Goal: Transaction & Acquisition: Purchase product/service

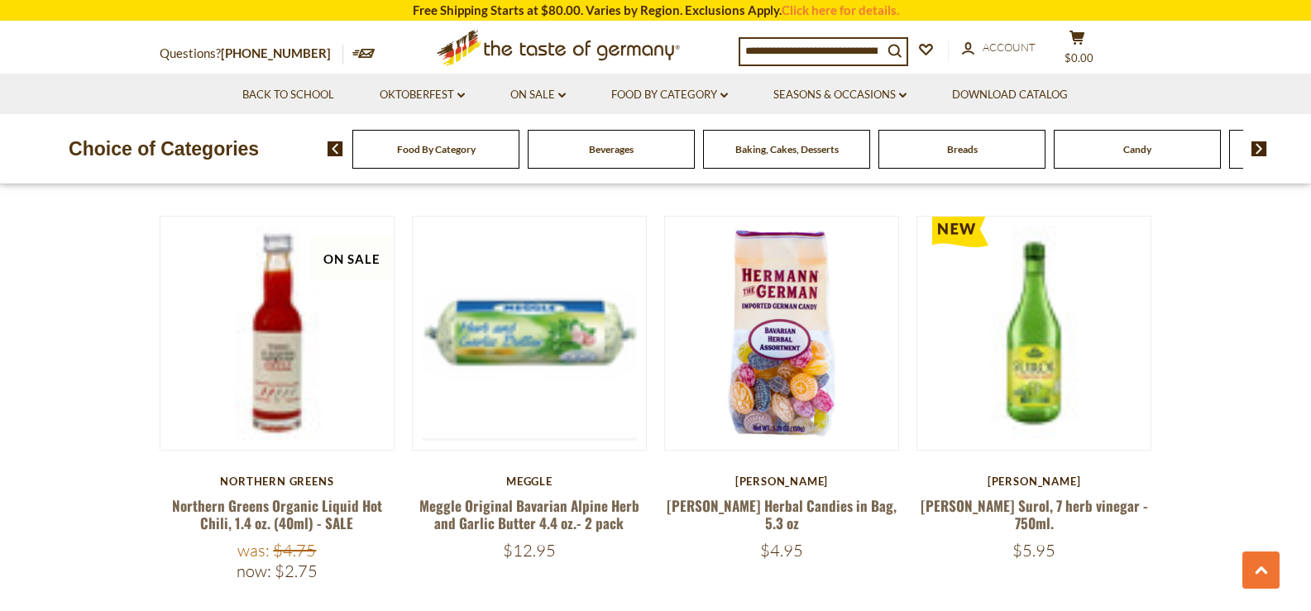
scroll to position [2214, 0]
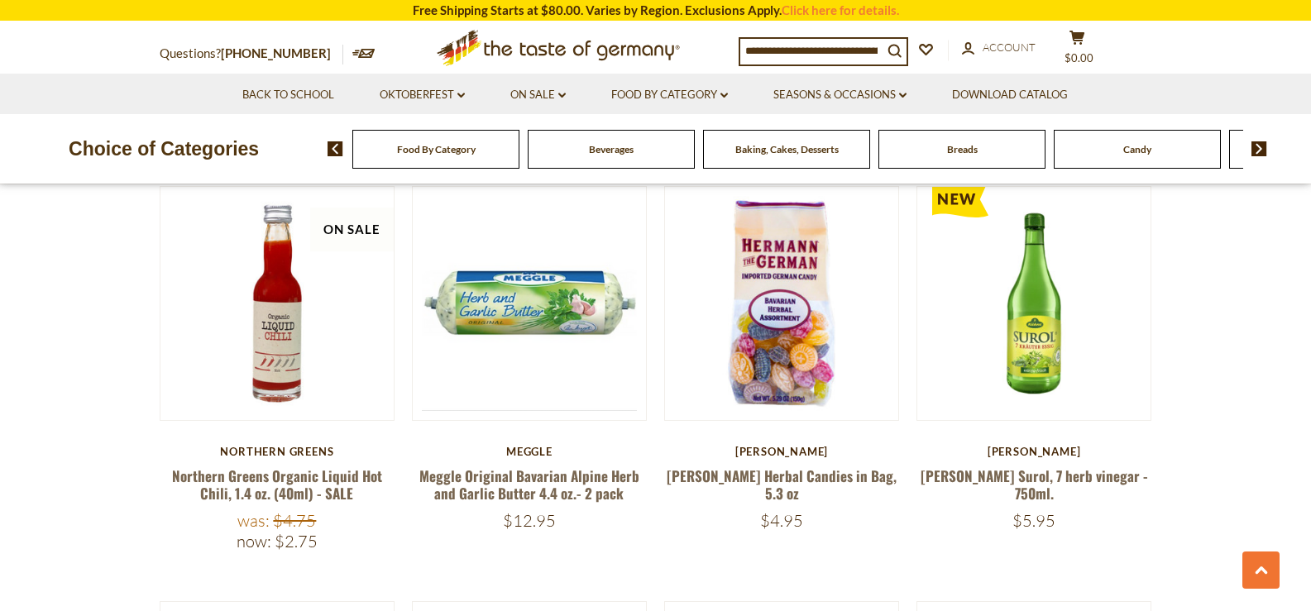
click at [425, 148] on span "Food By Category" at bounding box center [436, 149] width 79 height 12
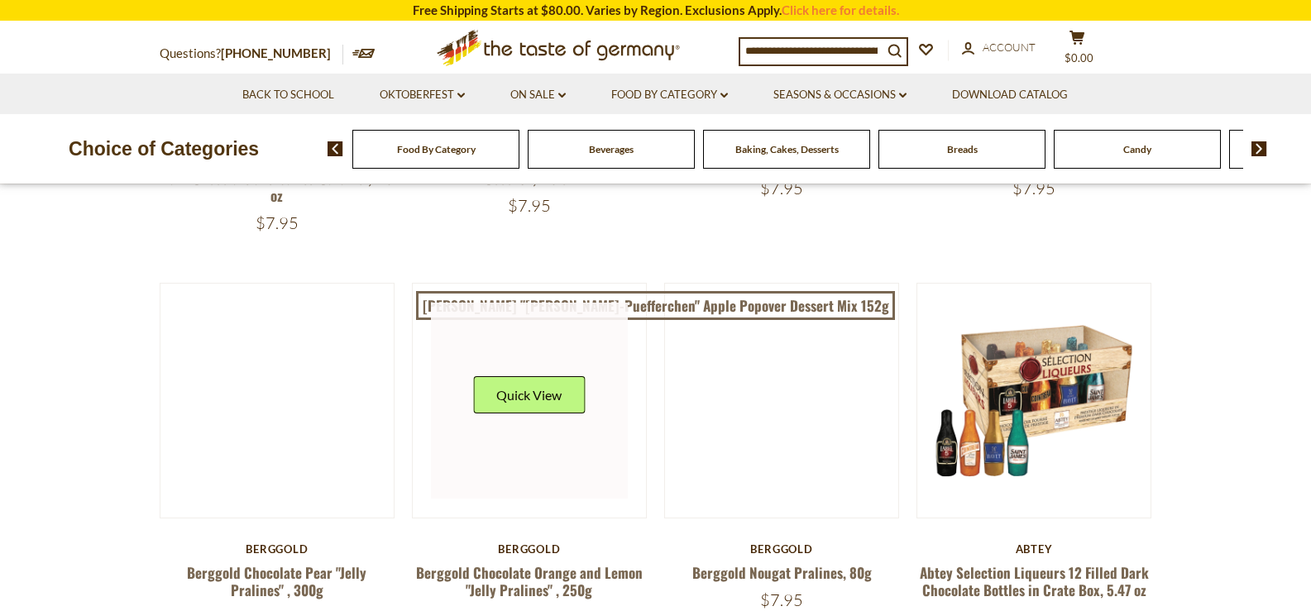
scroll to position [579, 0]
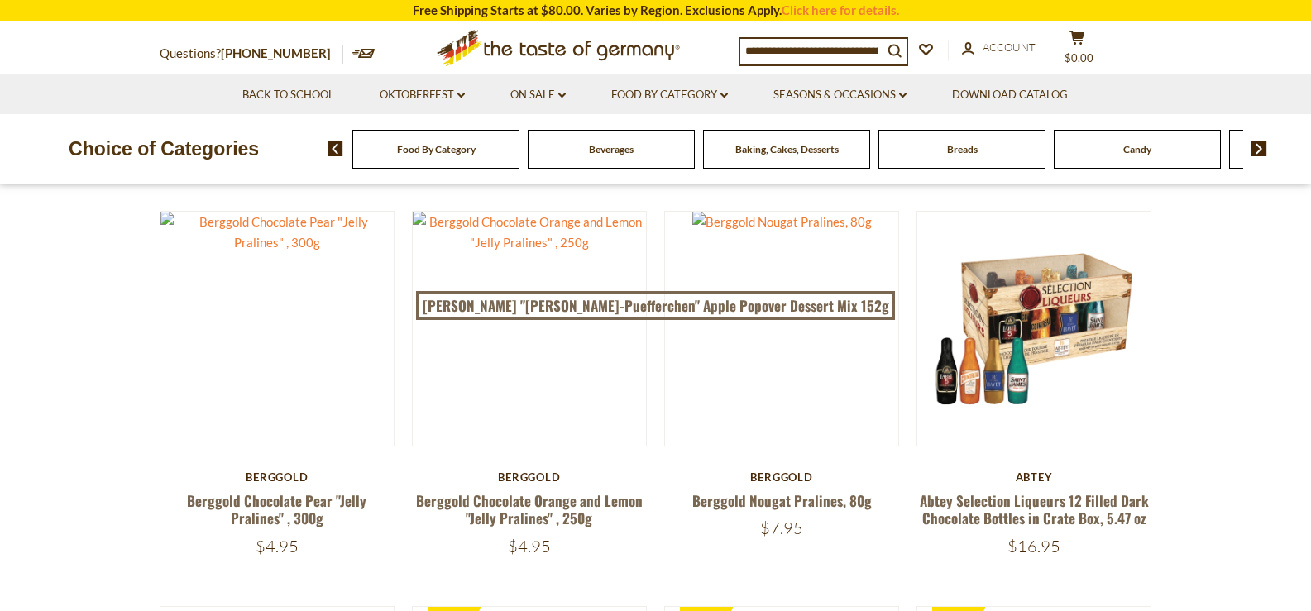
click at [1260, 147] on img at bounding box center [1259, 148] width 16 height 15
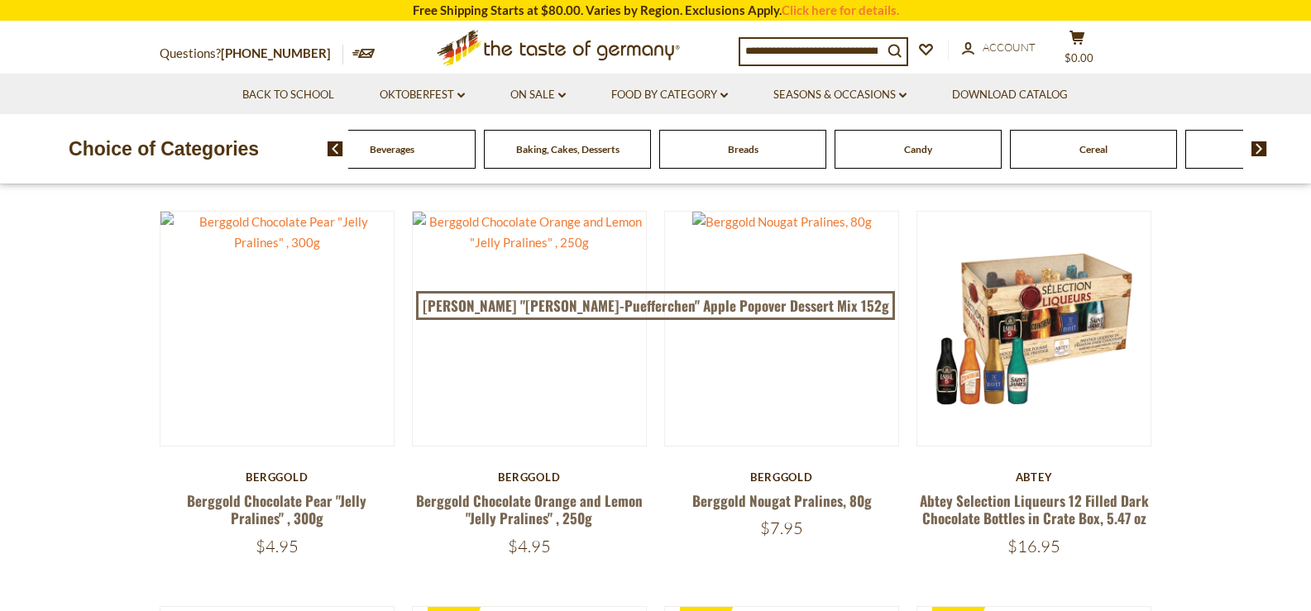
click at [1261, 147] on img at bounding box center [1259, 148] width 16 height 15
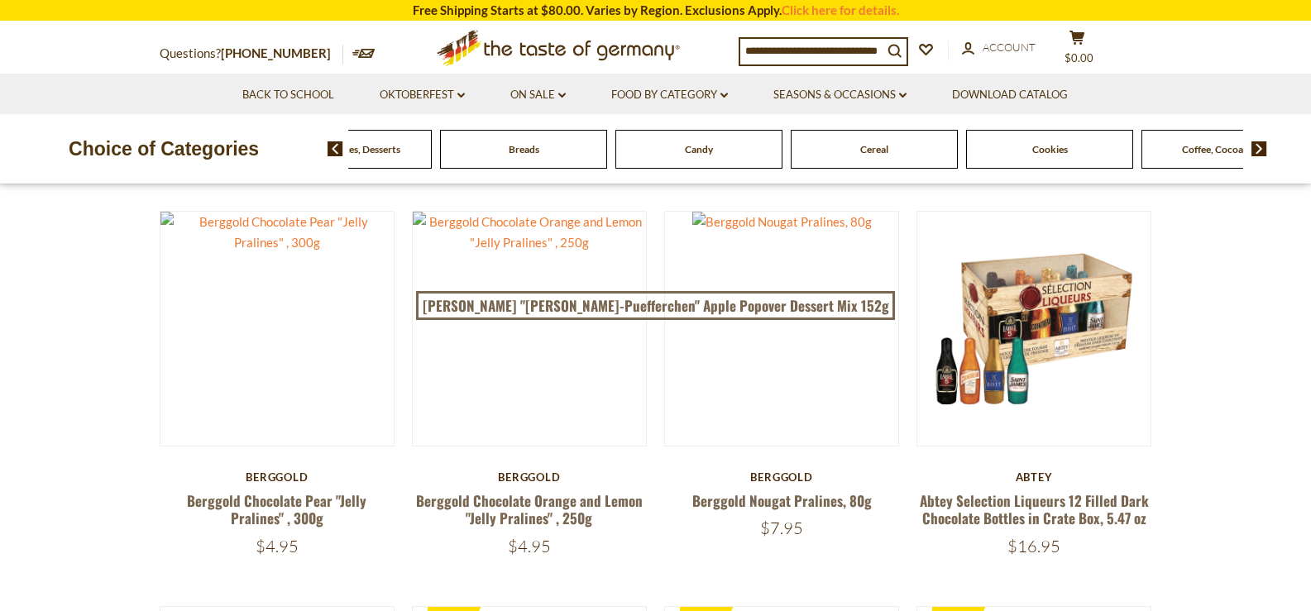
click at [1261, 147] on img at bounding box center [1259, 148] width 16 height 15
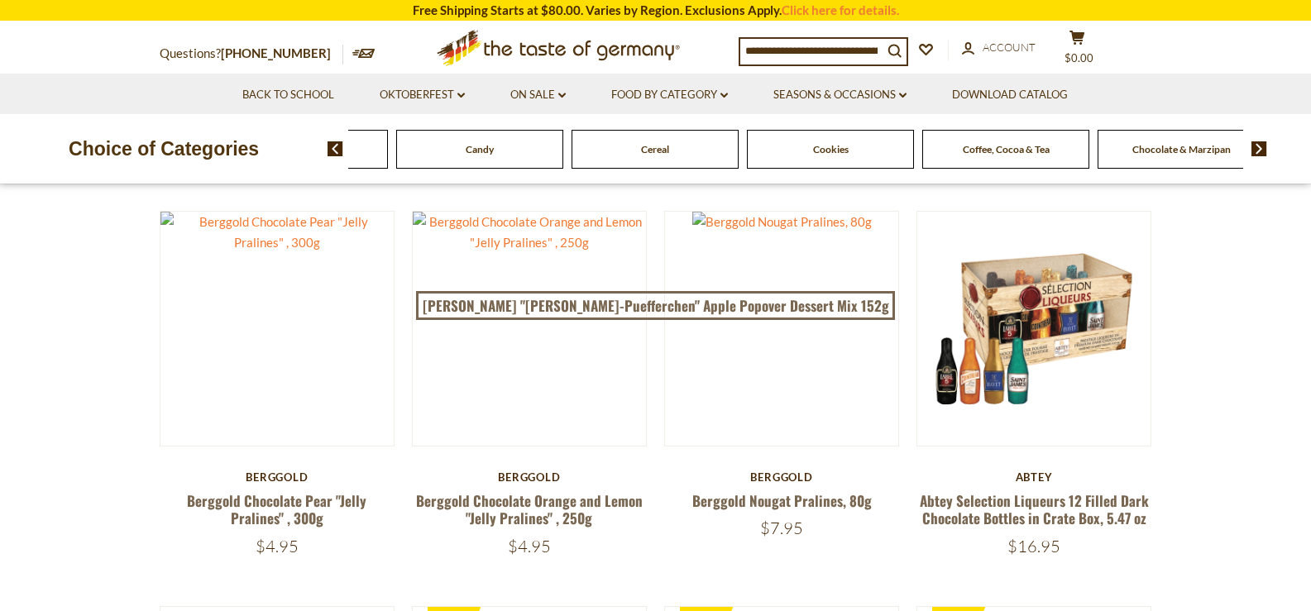
click at [1265, 144] on img at bounding box center [1259, 148] width 16 height 15
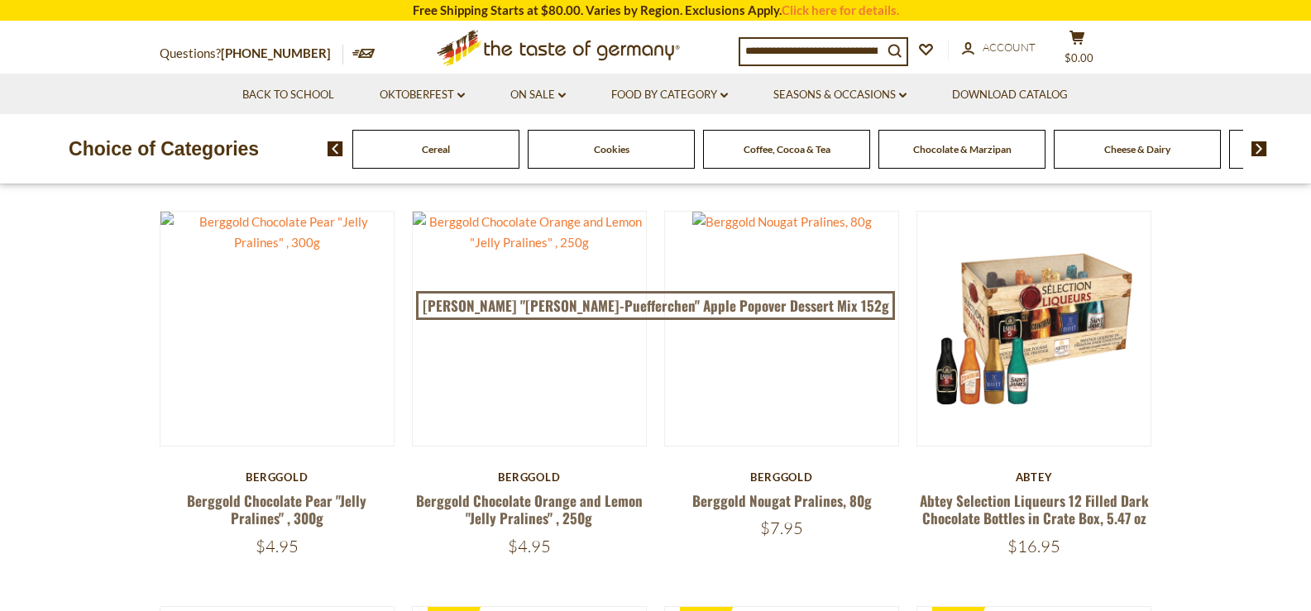
click at [1266, 141] on img at bounding box center [1259, 148] width 16 height 15
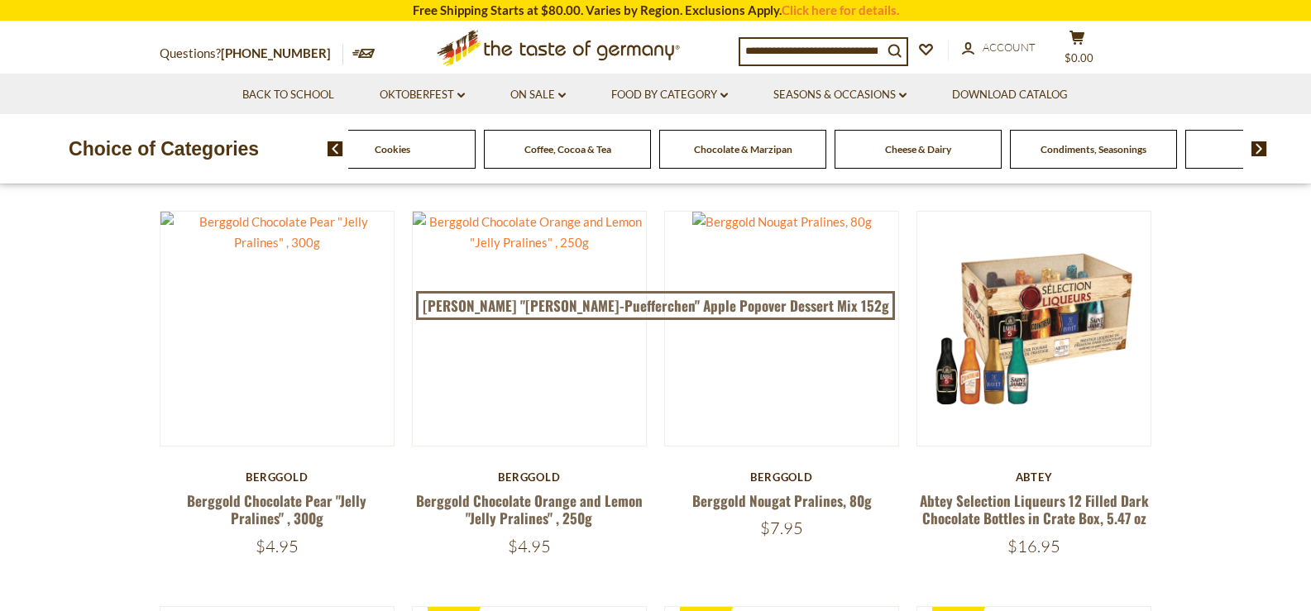
click at [1266, 141] on img at bounding box center [1259, 148] width 16 height 15
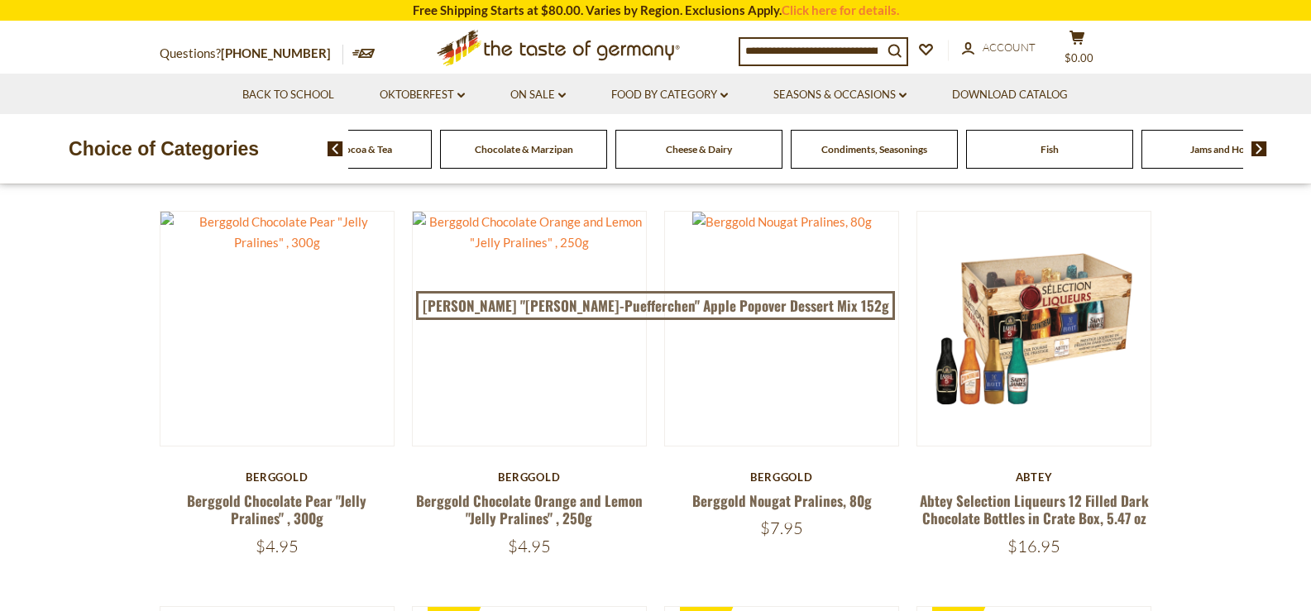
click at [897, 149] on span "Condiments, Seasonings" at bounding box center [870, 149] width 106 height 12
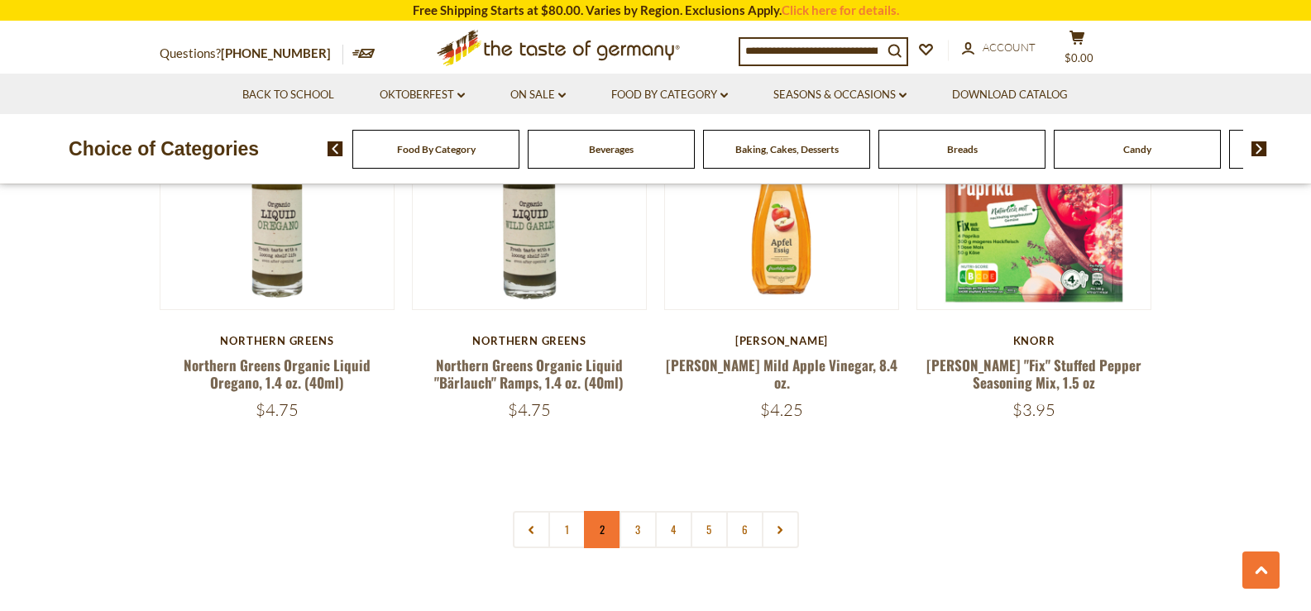
scroll to position [3888, 0]
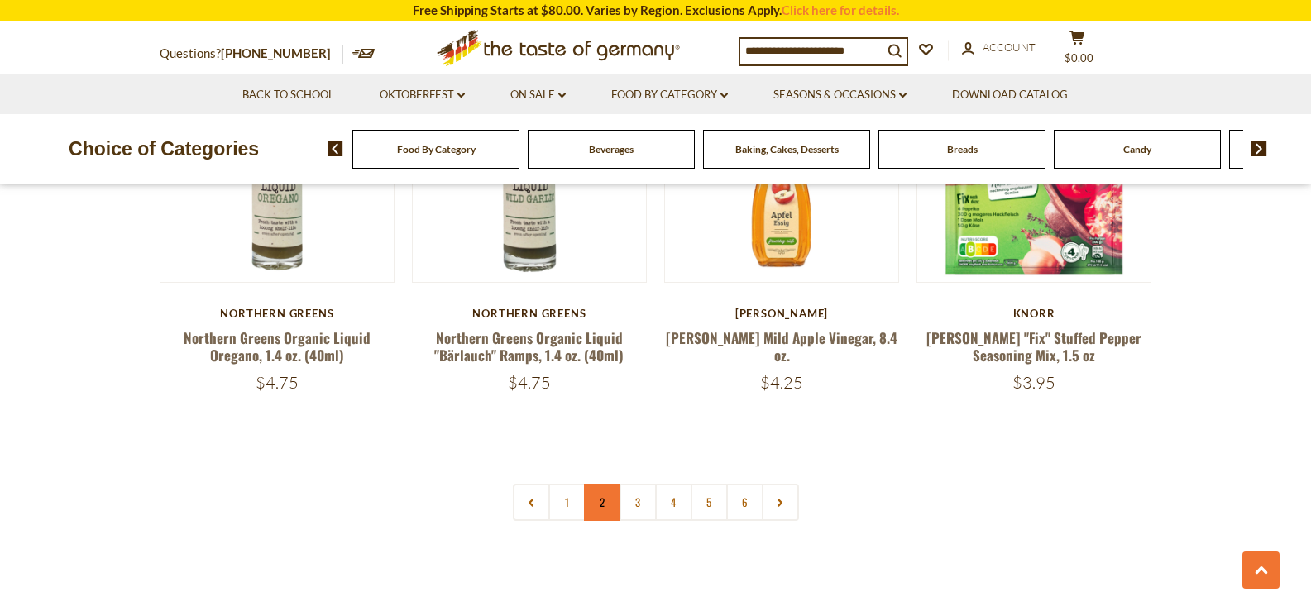
click at [601, 484] on link "2" at bounding box center [602, 502] width 37 height 37
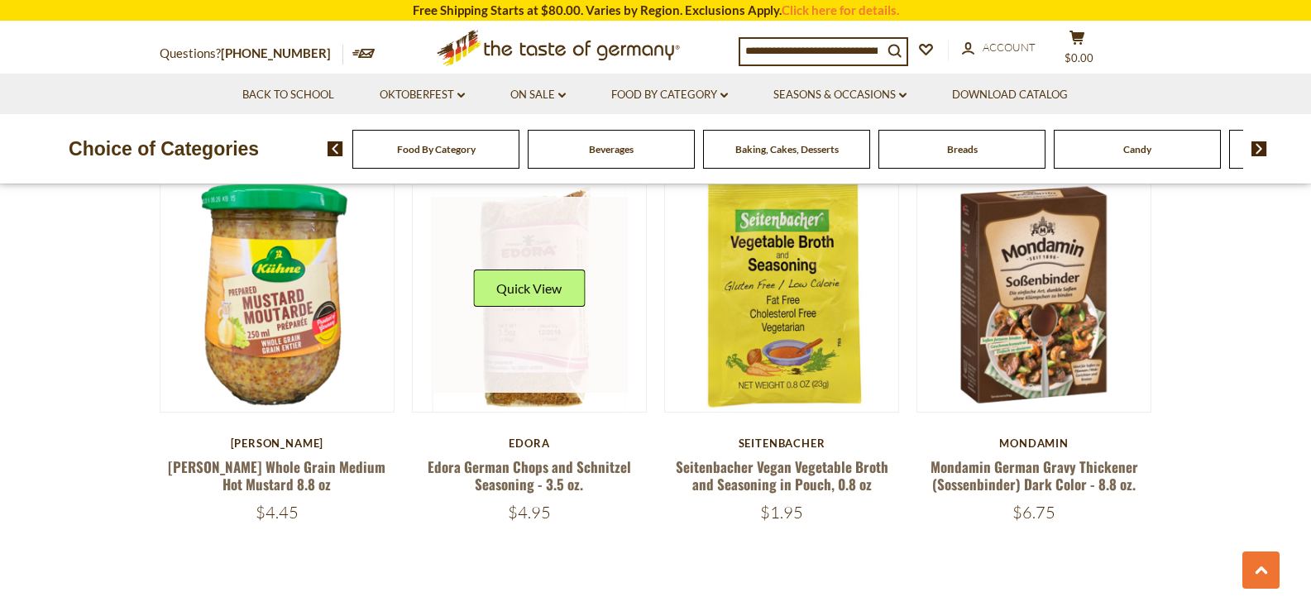
scroll to position [3773, 0]
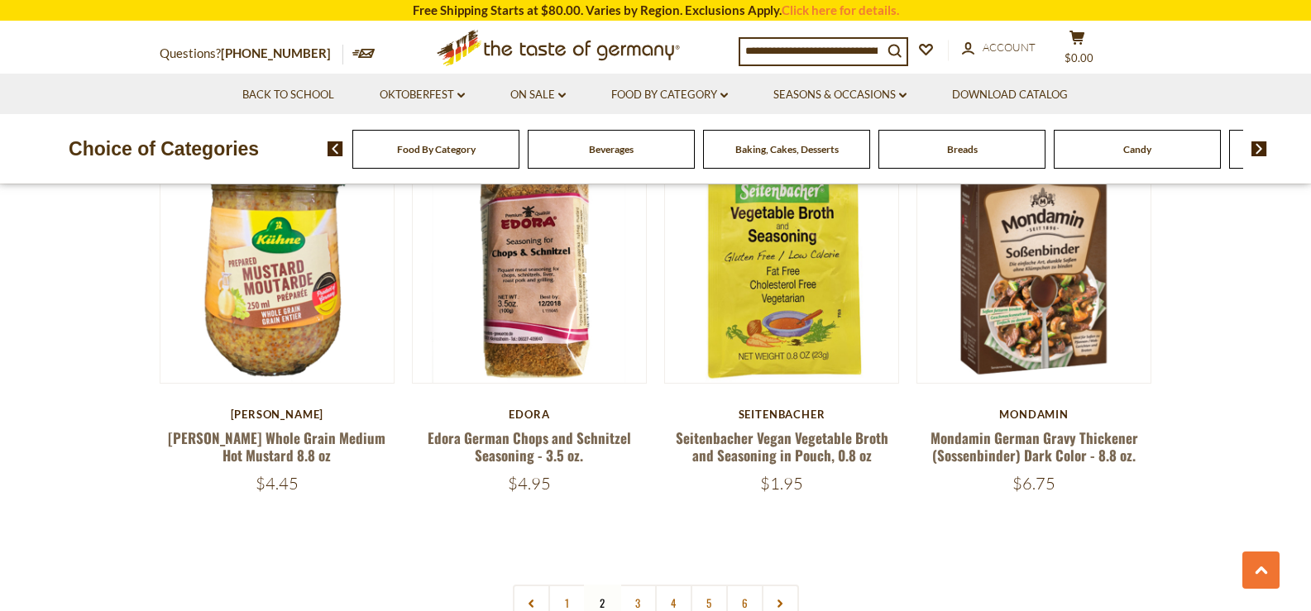
click at [797, 44] on input at bounding box center [811, 50] width 142 height 23
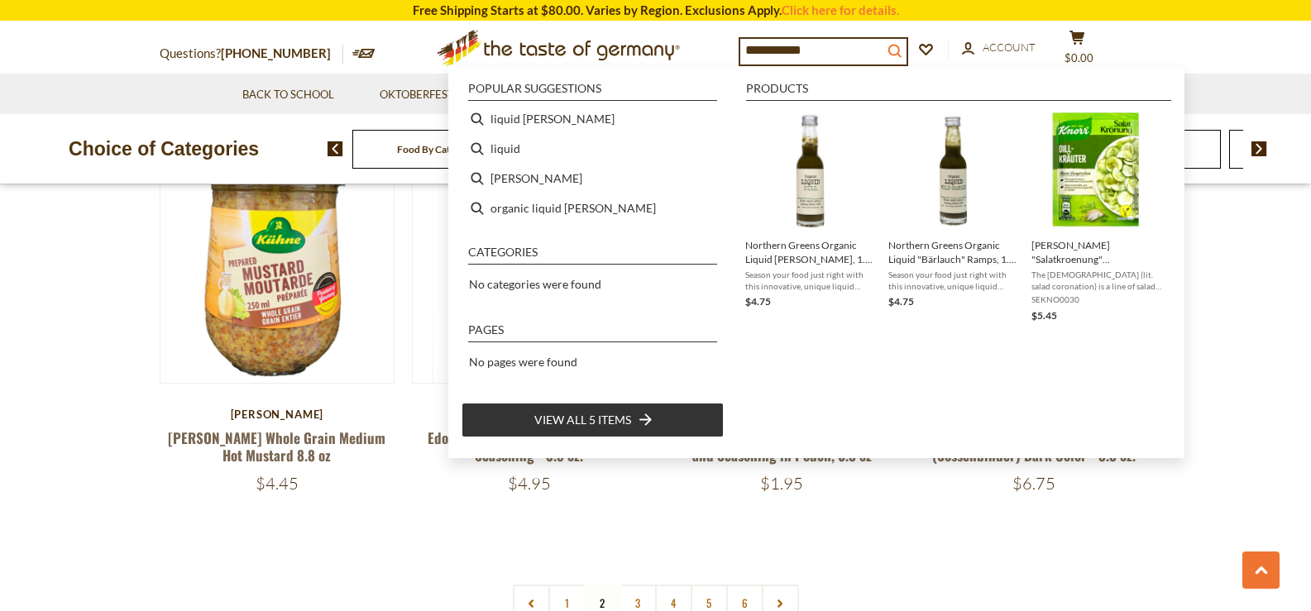
type input "**********"
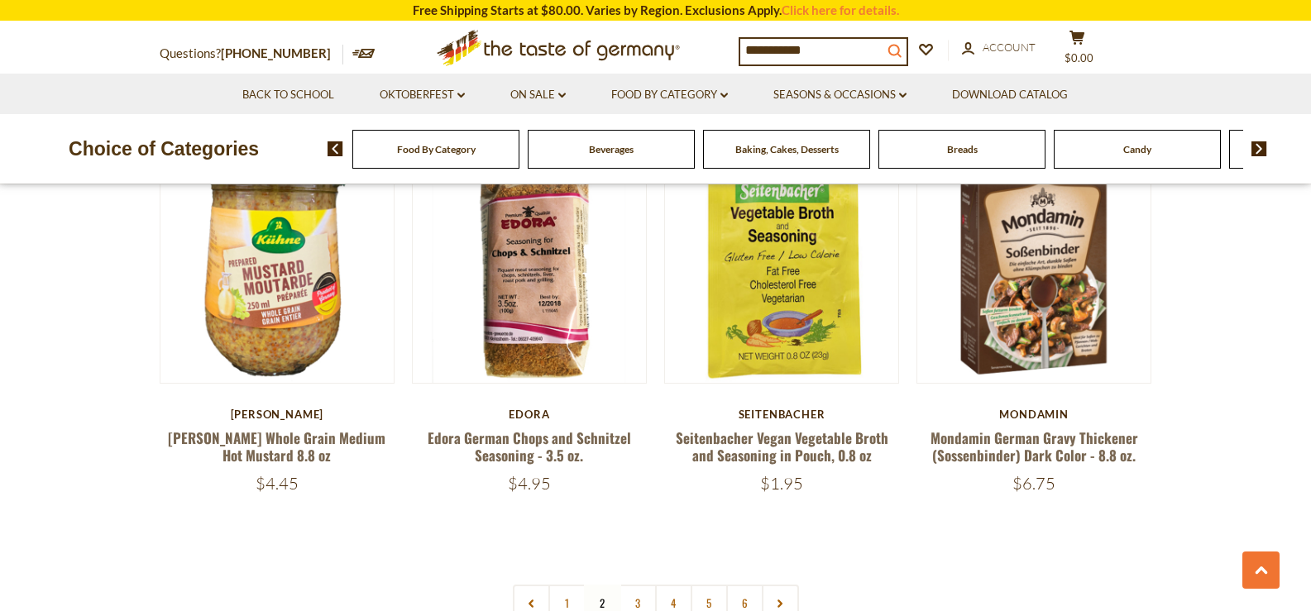
click at [902, 52] on icon "search_icon" at bounding box center [895, 51] width 14 height 14
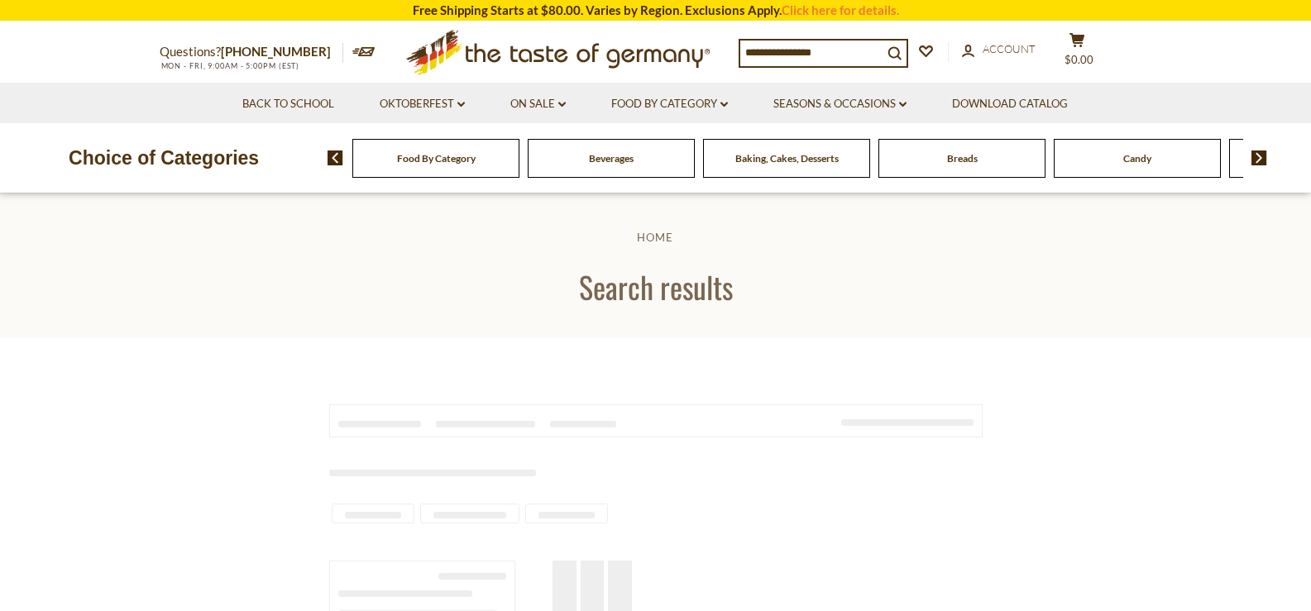
type input "**********"
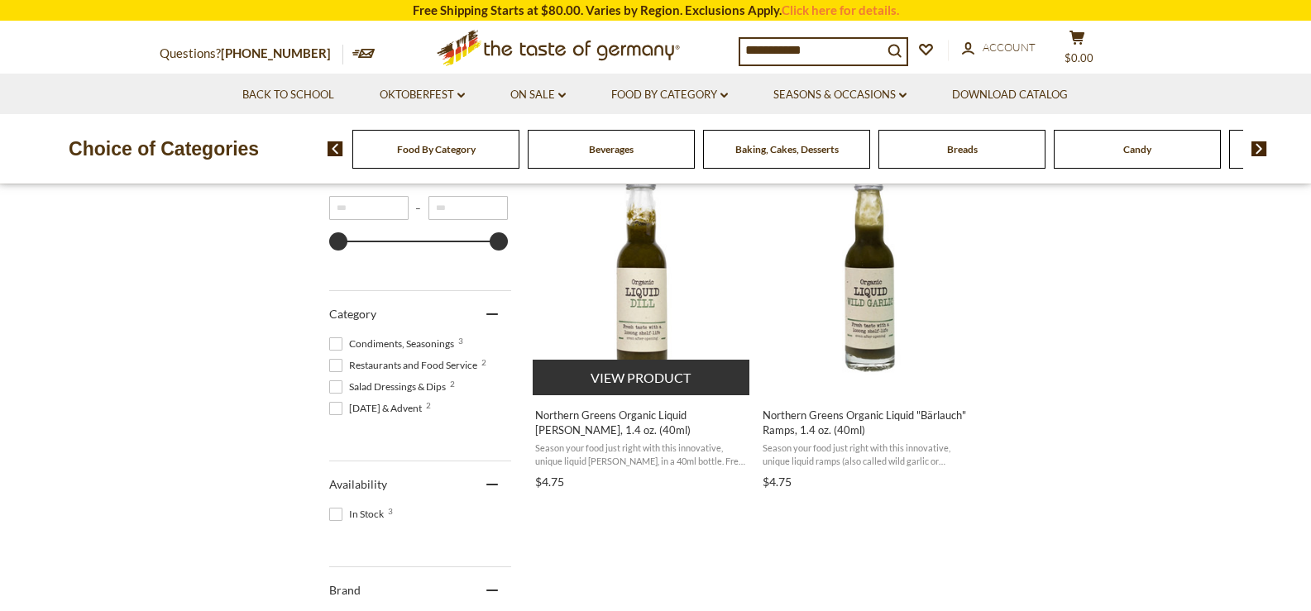
scroll to position [331, 0]
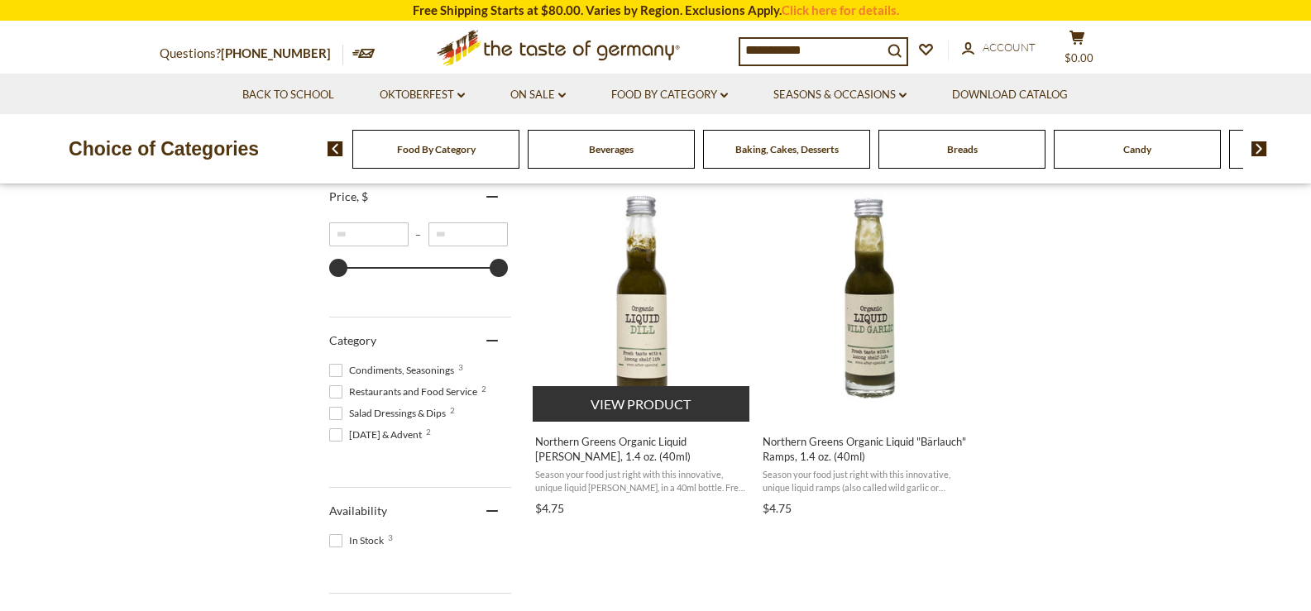
click at [567, 391] on button "View product" at bounding box center [642, 404] width 218 height 36
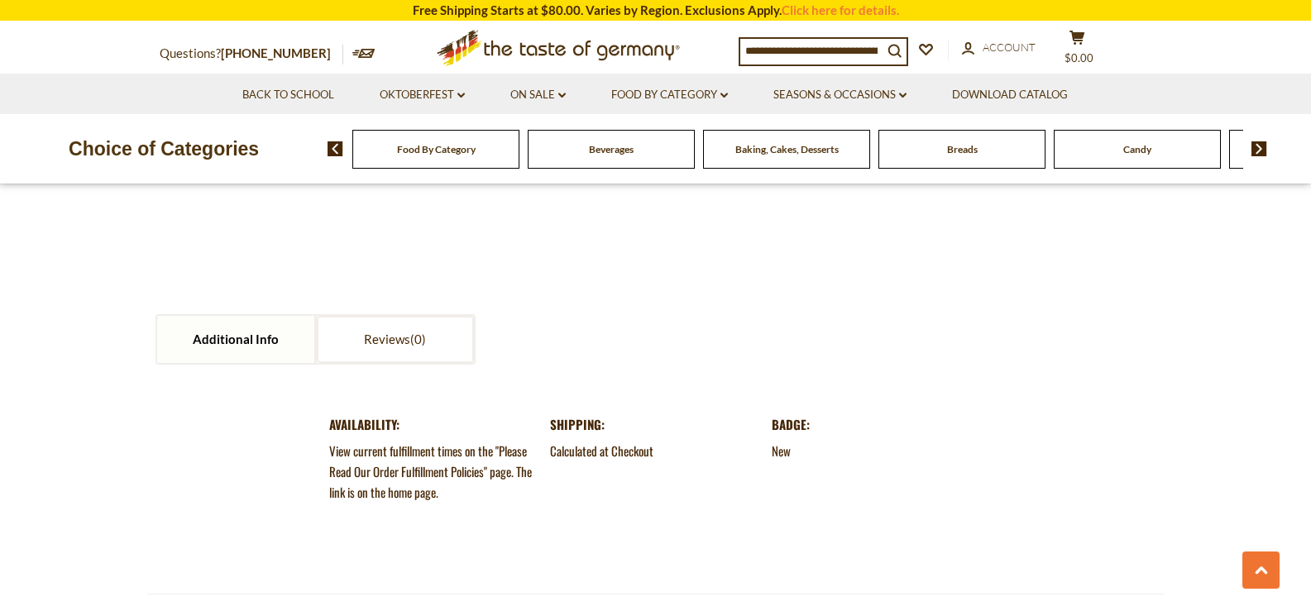
scroll to position [1902, 0]
